Goal: Register for event/course

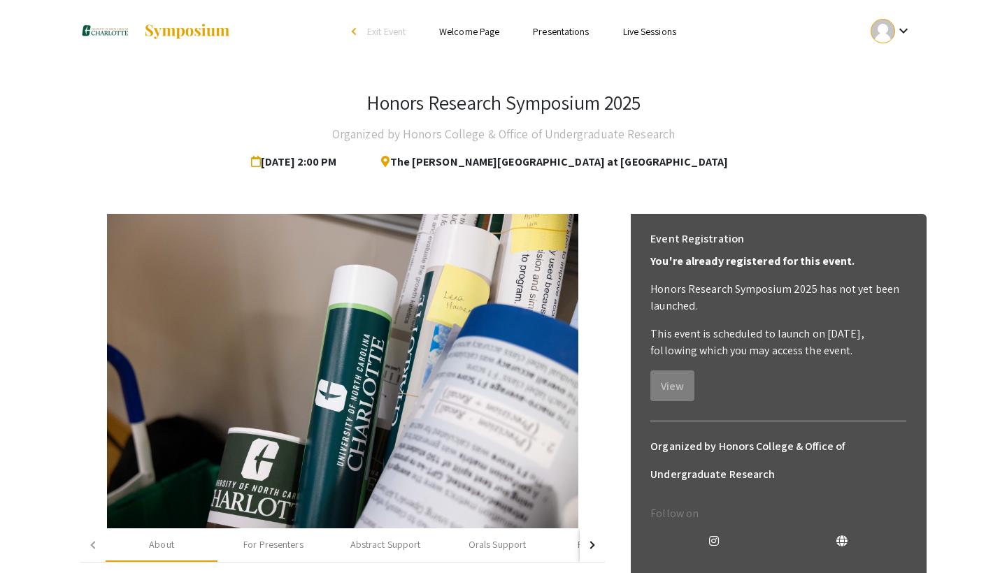
click at [908, 33] on mat-icon "keyboard_arrow_down" at bounding box center [903, 30] width 17 height 17
click at [907, 59] on button "My Account" at bounding box center [899, 69] width 86 height 34
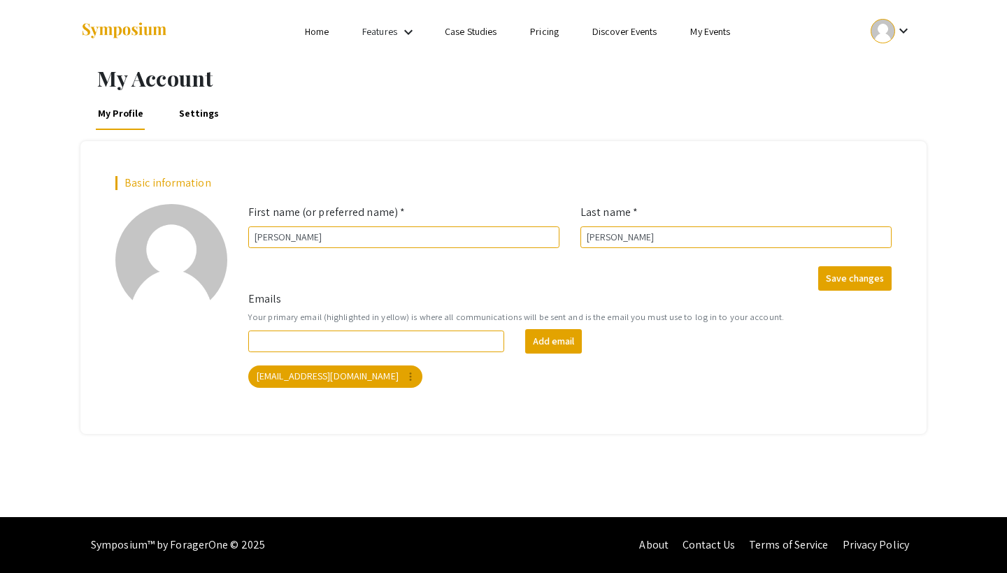
click at [323, 32] on link "Home" at bounding box center [317, 31] width 24 height 13
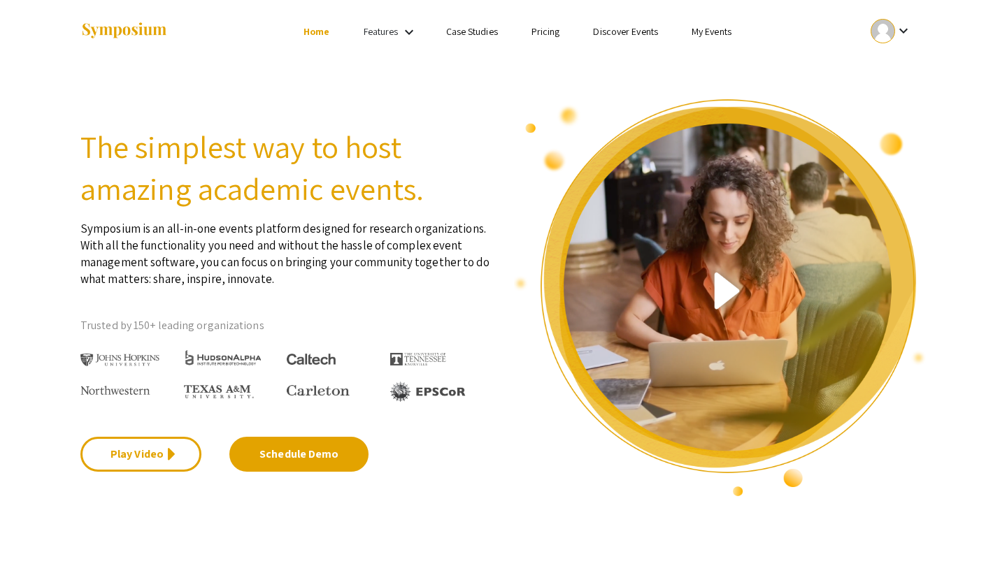
click at [720, 34] on link "My Events" at bounding box center [711, 31] width 40 height 13
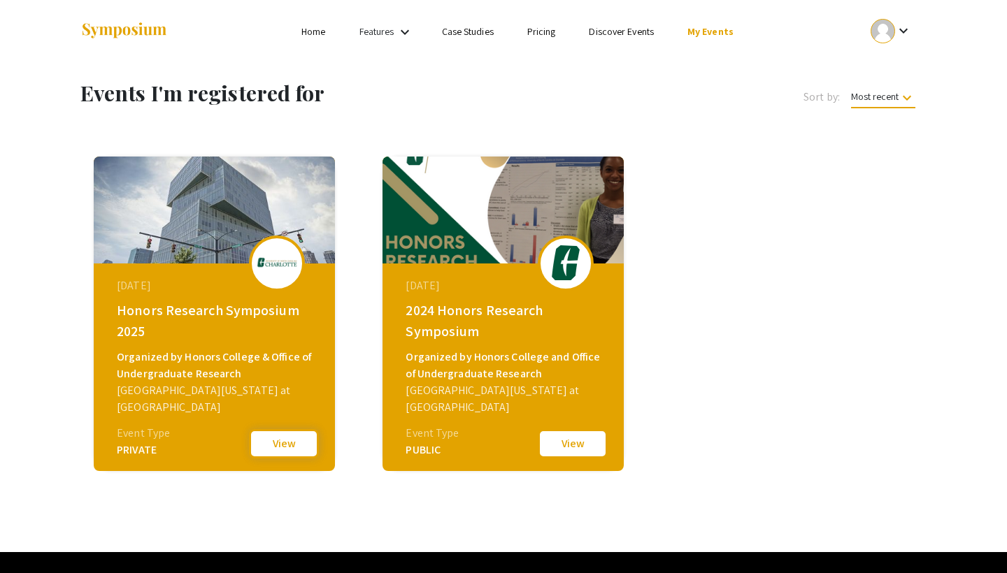
click at [287, 438] on button "View" at bounding box center [284, 443] width 70 height 29
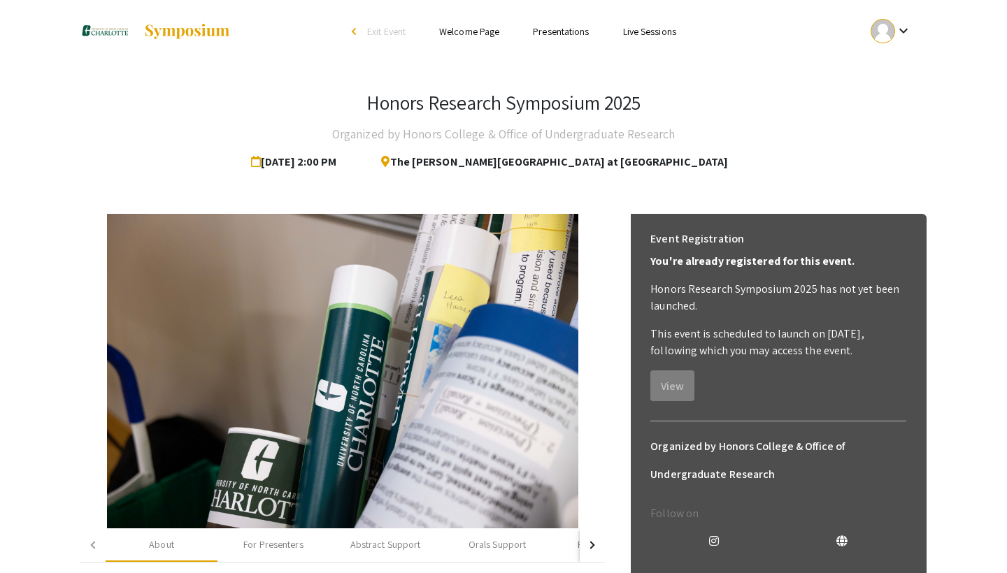
click at [495, 34] on link "Welcome Page" at bounding box center [469, 31] width 60 height 13
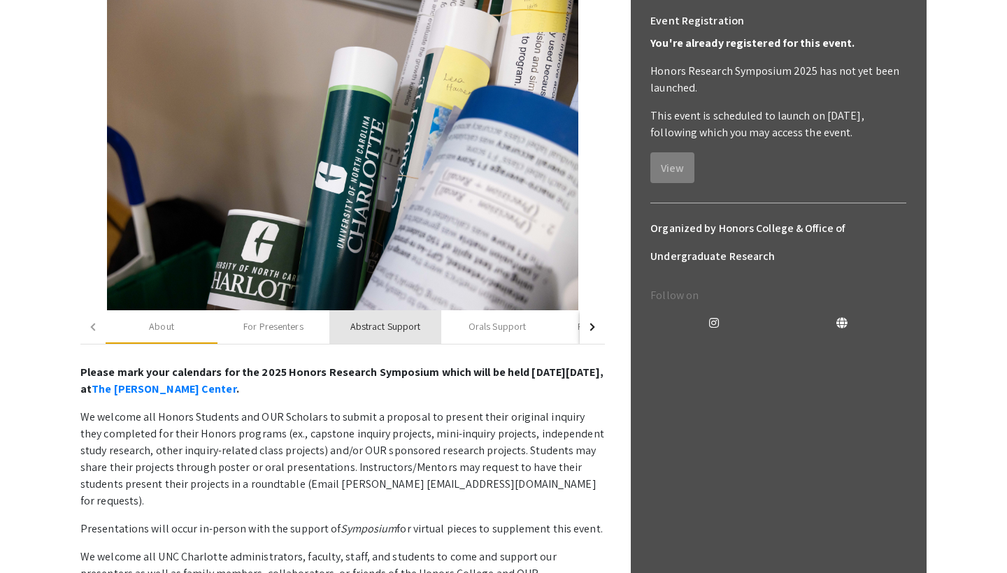
click at [357, 328] on div "Abstract Support" at bounding box center [385, 326] width 71 height 15
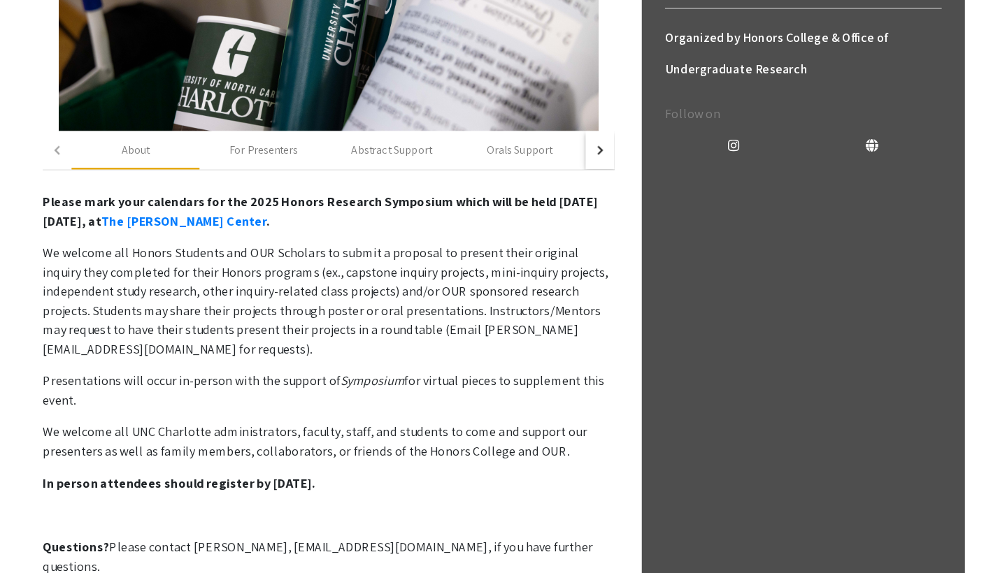
scroll to position [393, 0]
